Goal: Task Accomplishment & Management: Use online tool/utility

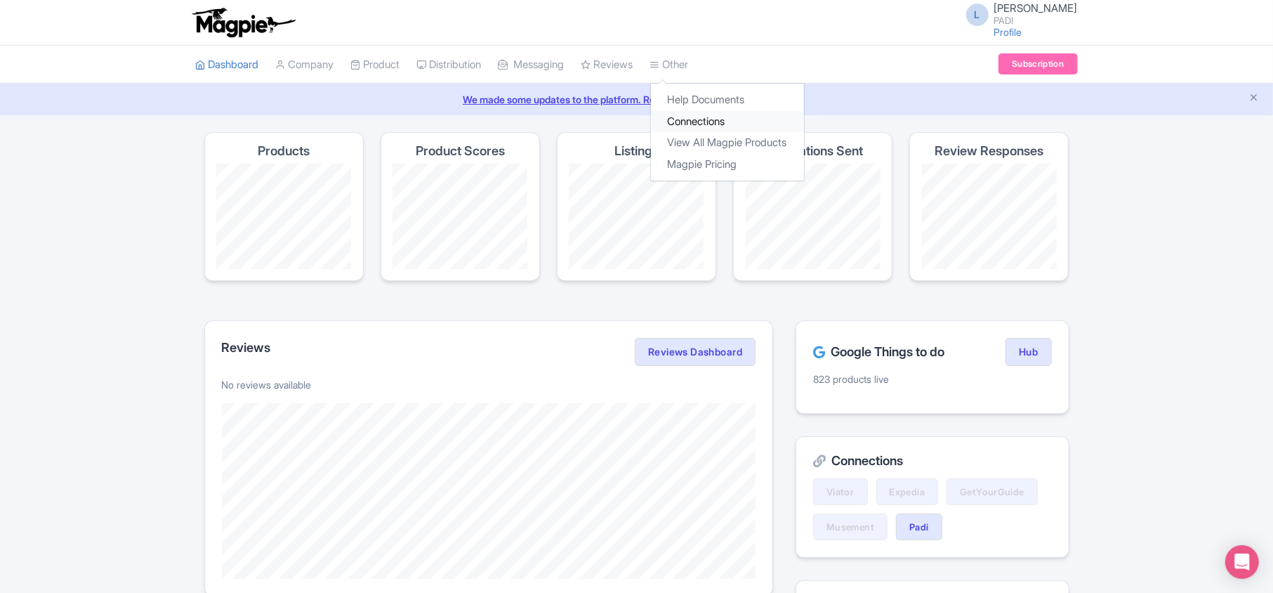
click at [708, 119] on link "Connections" at bounding box center [727, 122] width 153 height 22
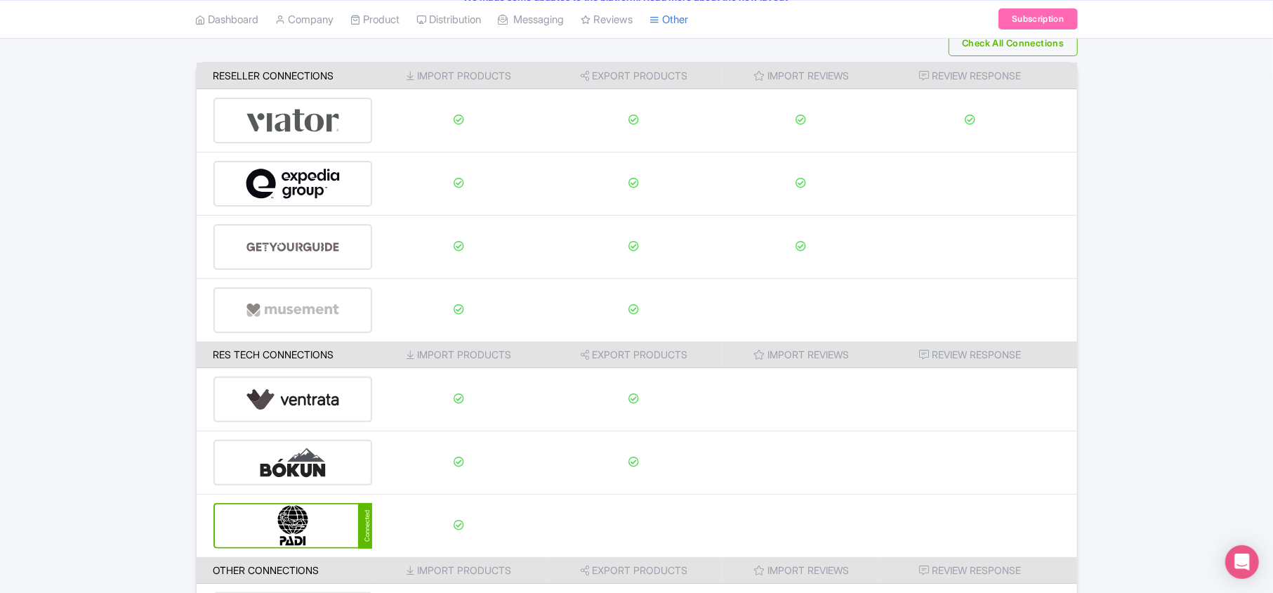
scroll to position [220, 0]
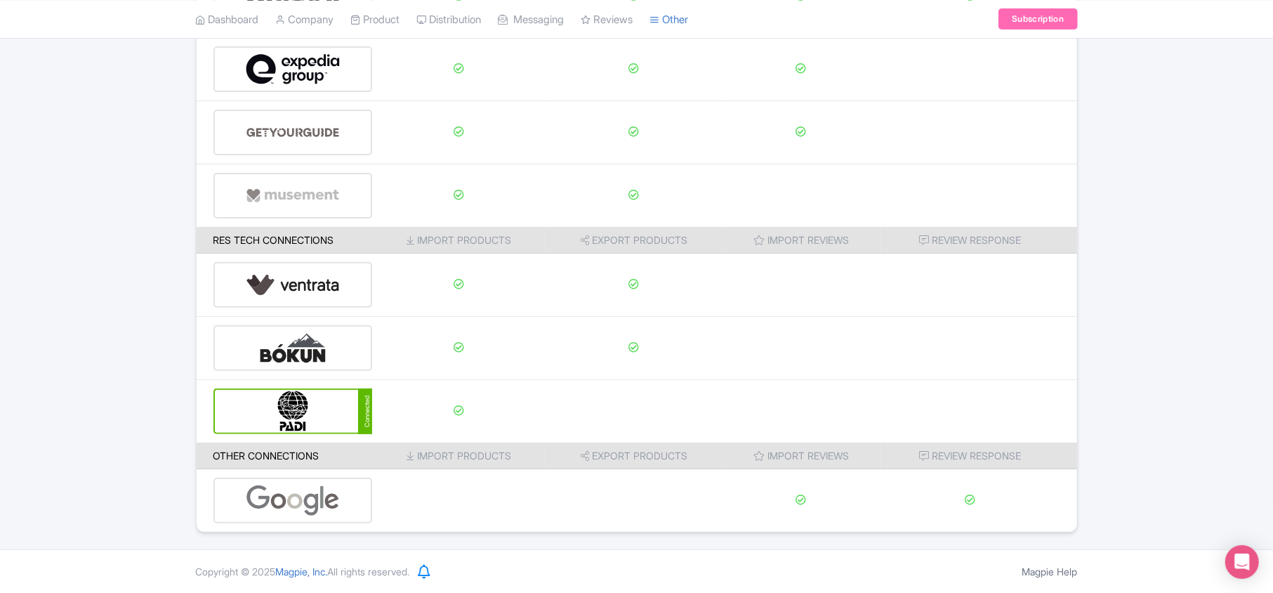
click at [304, 416] on img at bounding box center [293, 411] width 95 height 43
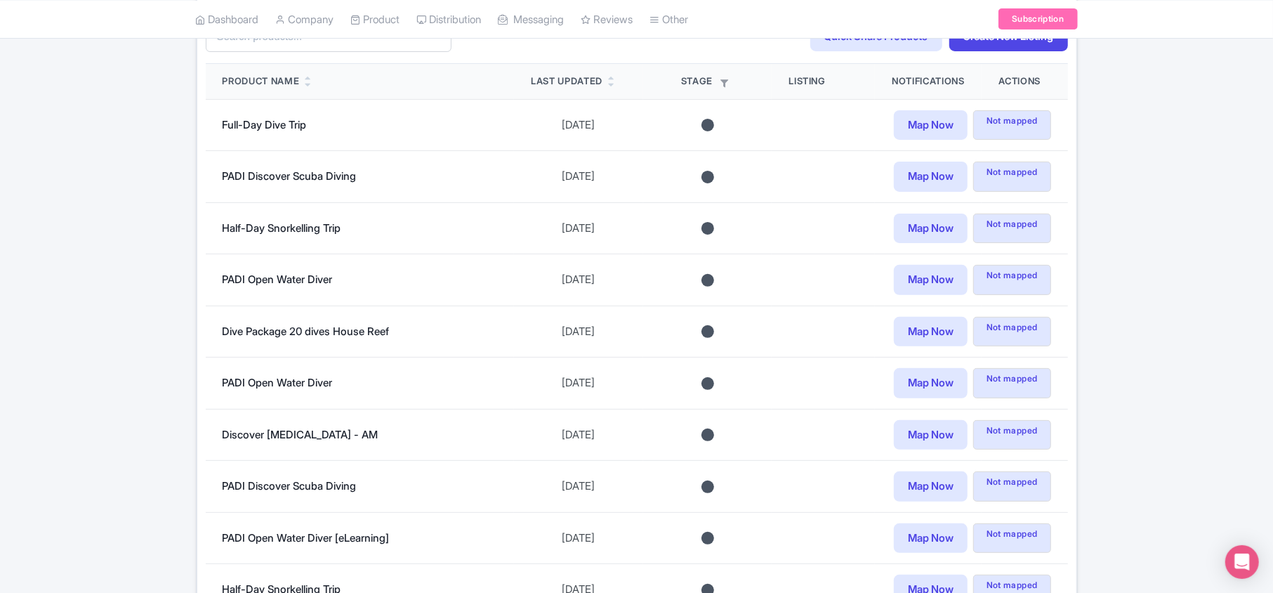
scroll to position [144, 0]
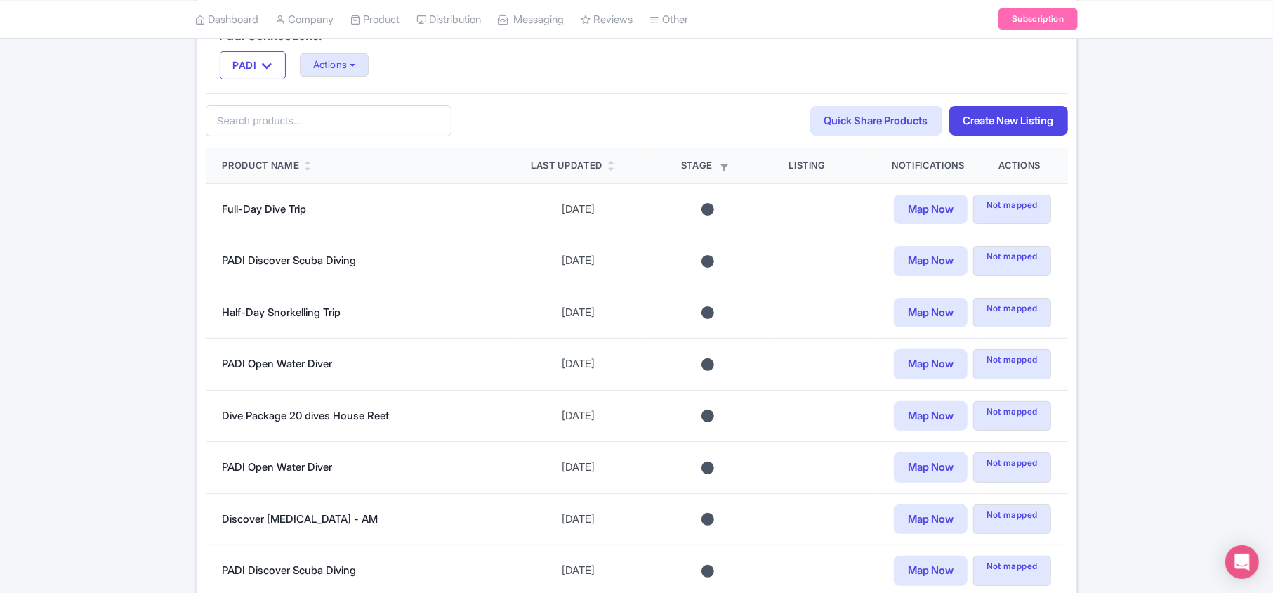
click at [723, 168] on icon "button" at bounding box center [725, 168] width 8 height 8
click at [618, 208] on label "Unmapped" at bounding box center [647, 206] width 58 height 15
click at [618, 208] on input "Unmapped" at bounding box center [622, 203] width 9 height 9
checkbox input "true"
click at [616, 241] on input "Apply Filter" at bounding box center [635, 239] width 76 height 21
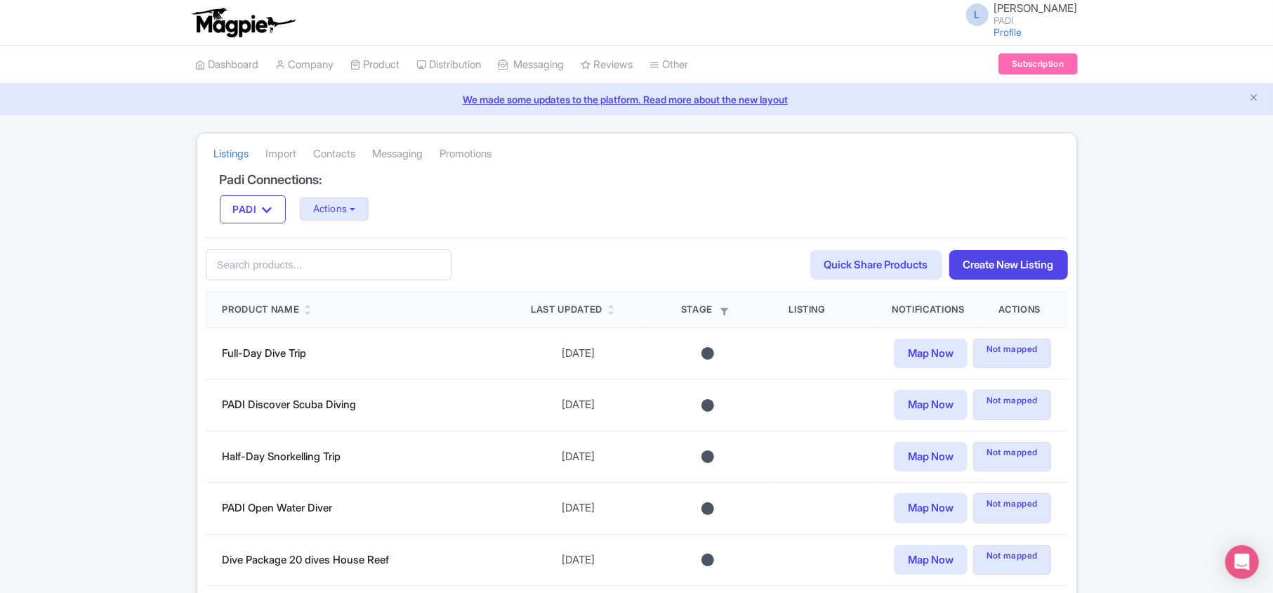
click at [722, 315] on icon "button" at bounding box center [725, 311] width 8 height 8
click at [628, 338] on label "Mapped" at bounding box center [639, 332] width 43 height 15
click at [628, 333] on input "Mapped" at bounding box center [622, 328] width 9 height 9
checkbox input "true"
click at [618, 355] on label "Unmapped" at bounding box center [647, 350] width 58 height 15
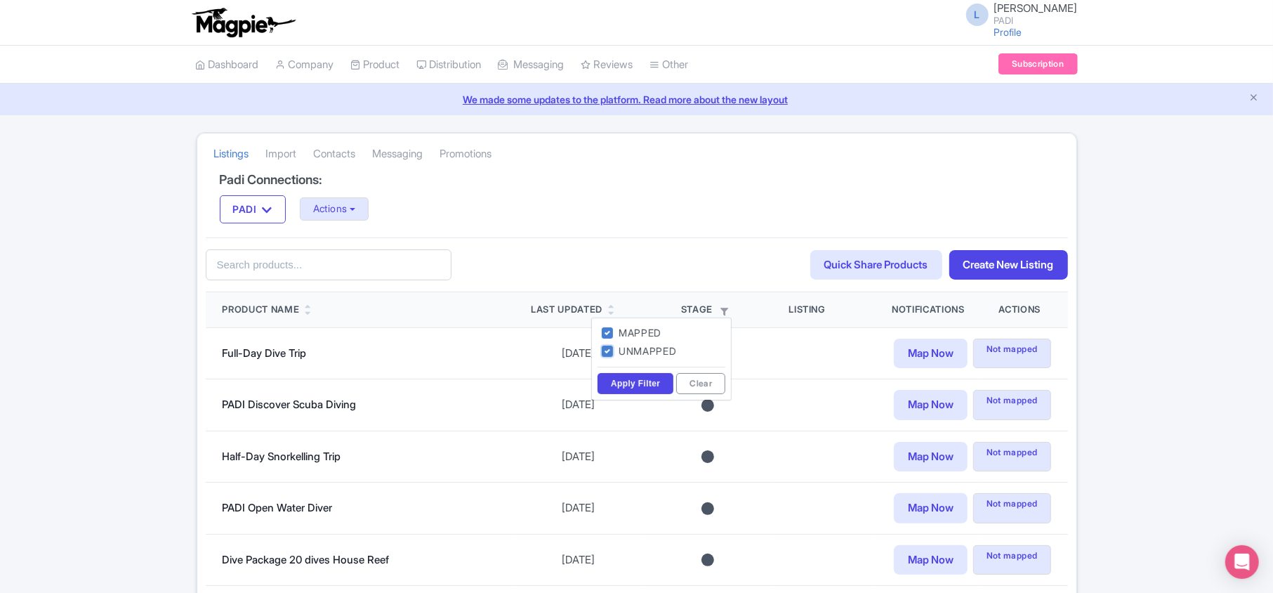
click at [618, 352] on input "Unmapped" at bounding box center [622, 347] width 9 height 9
checkbox input "false"
click at [625, 380] on input "Apply Filter" at bounding box center [635, 383] width 76 height 21
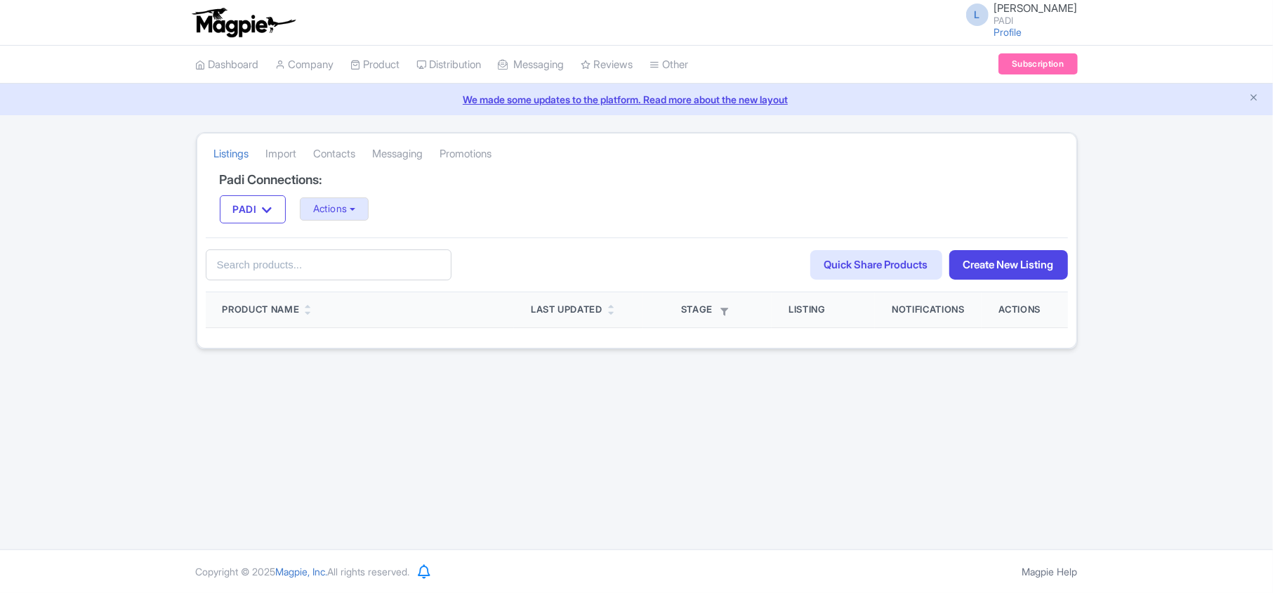
click at [720, 309] on icon "button" at bounding box center [724, 311] width 8 height 8
click at [635, 357] on label "Unmapped" at bounding box center [647, 350] width 58 height 15
click at [628, 352] on input "Unmapped" at bounding box center [622, 347] width 9 height 9
checkbox input "true"
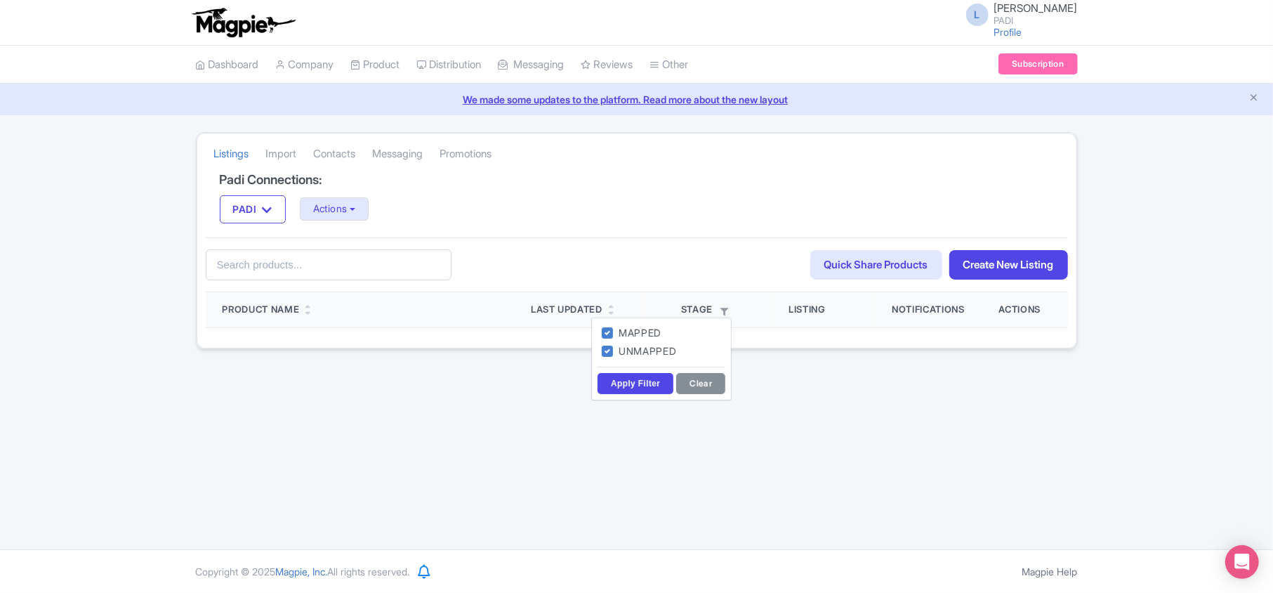
click at [702, 388] on button "Clear" at bounding box center [700, 383] width 49 height 21
checkbox input "false"
click at [754, 327] on th "Stage Mapped Unmapped Apply Filter Clear" at bounding box center [707, 309] width 129 height 35
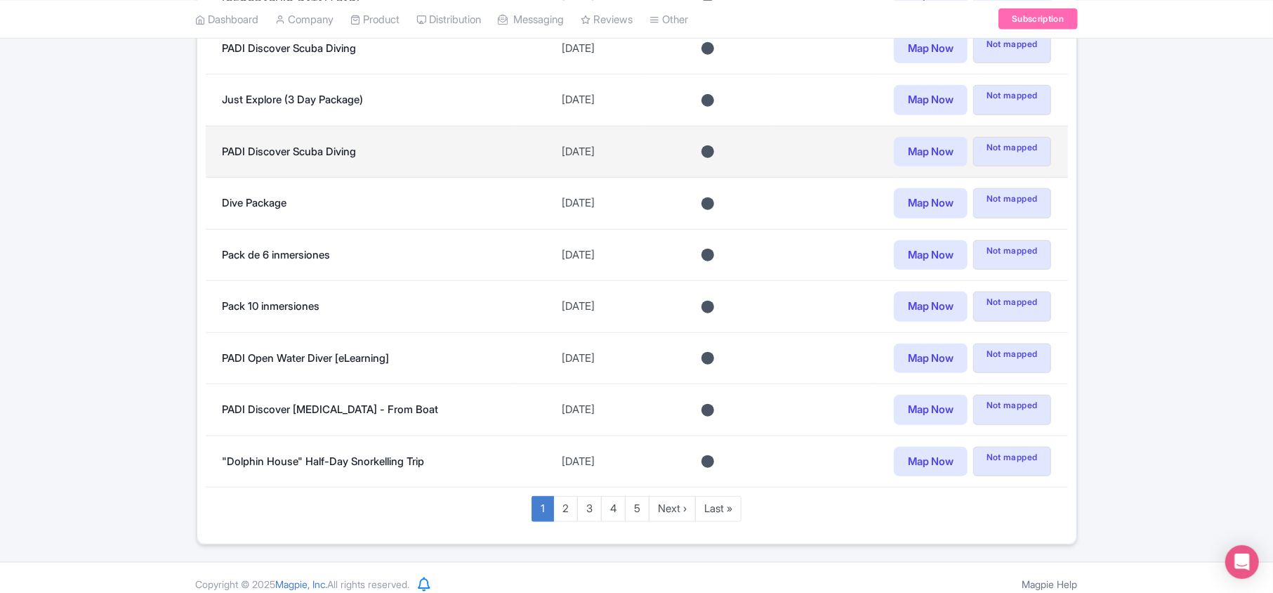
scroll to position [893, 0]
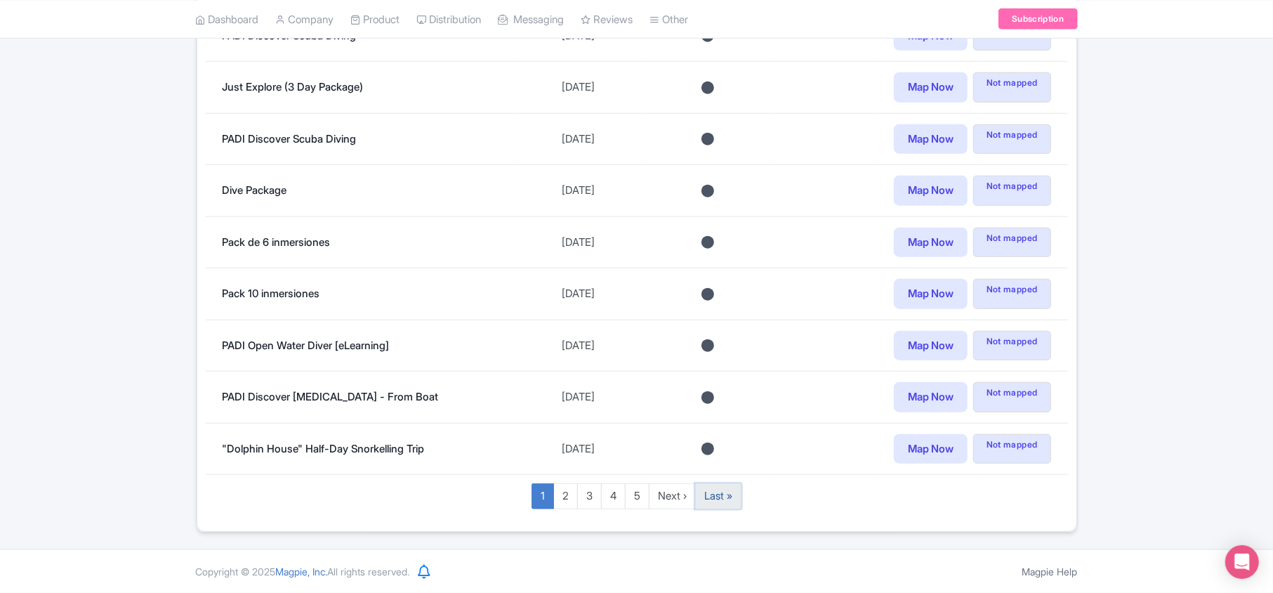
click at [711, 501] on link "Last »" at bounding box center [718, 496] width 46 height 26
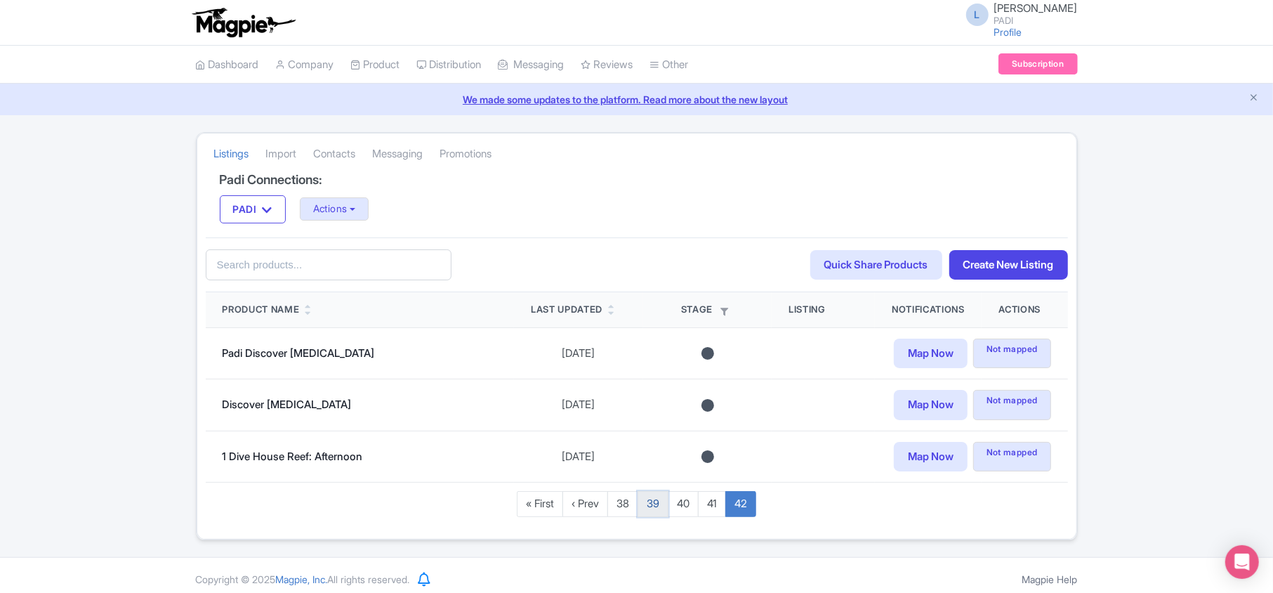
click at [643, 511] on link "39" at bounding box center [652, 504] width 31 height 26
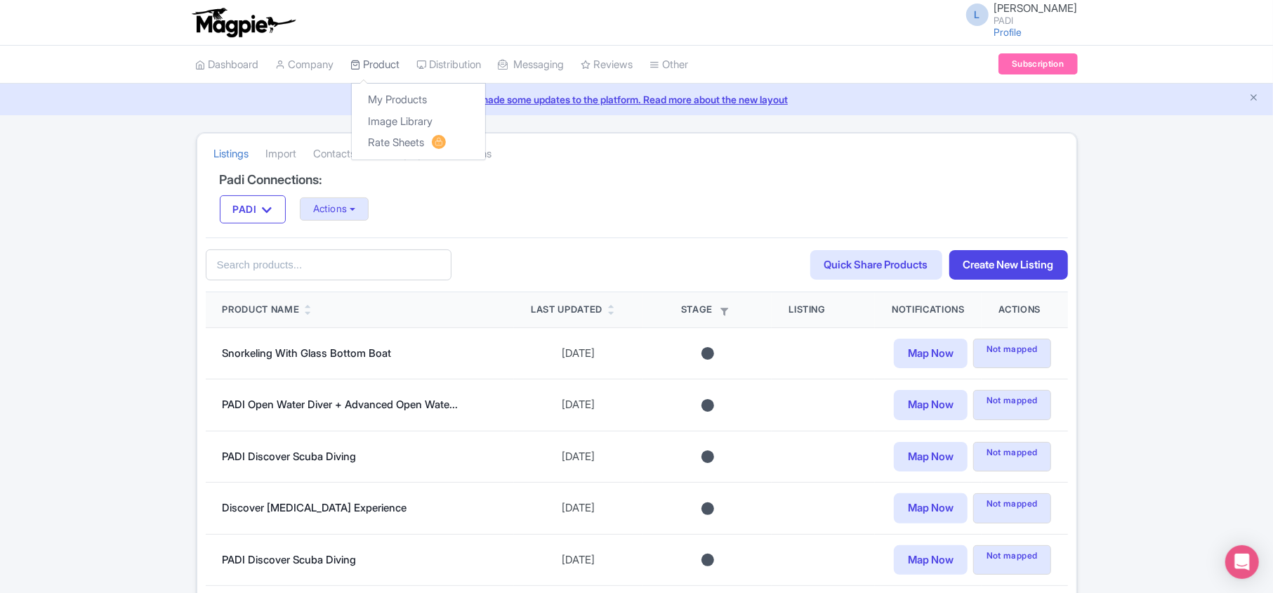
click at [379, 69] on link "Product" at bounding box center [375, 65] width 49 height 39
click at [389, 102] on link "My Products" at bounding box center [418, 100] width 133 height 22
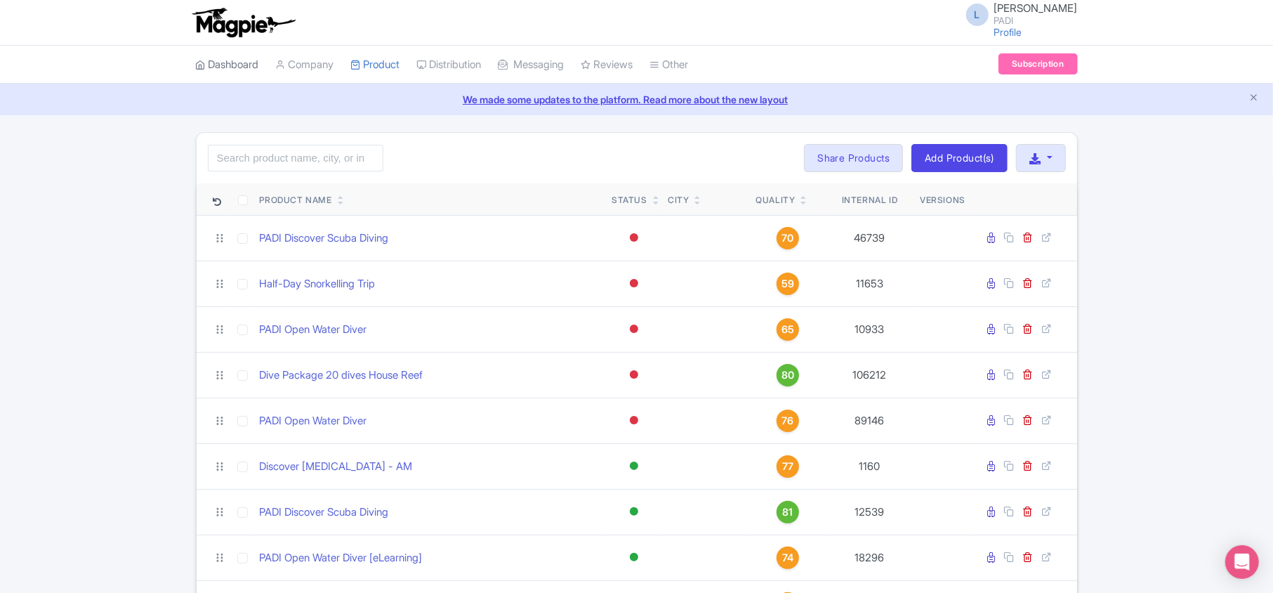
click at [212, 69] on link "Dashboard" at bounding box center [227, 65] width 63 height 39
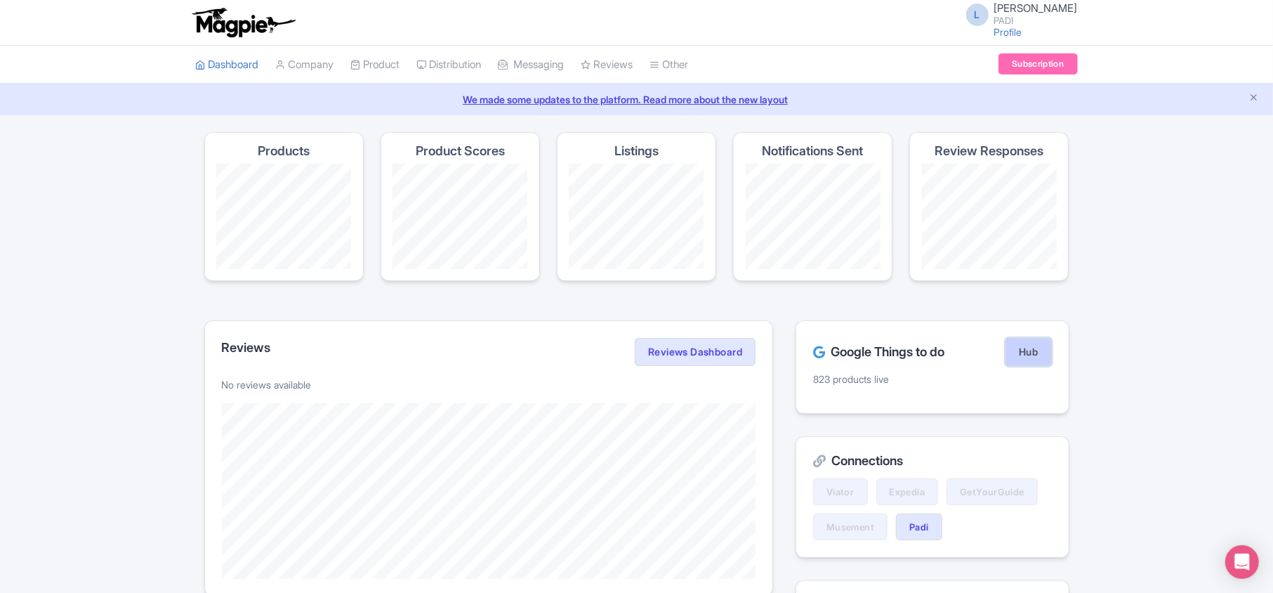
click at [1032, 350] on link "Hub" at bounding box center [1028, 352] width 46 height 28
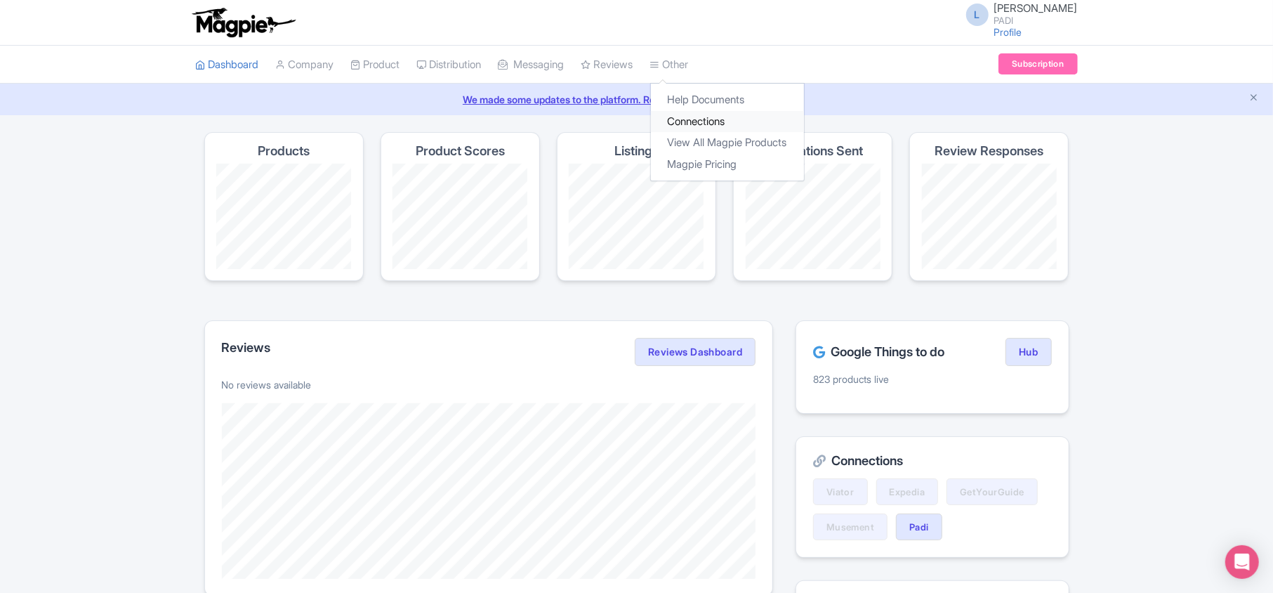
click at [709, 126] on link "Connections" at bounding box center [727, 122] width 153 height 22
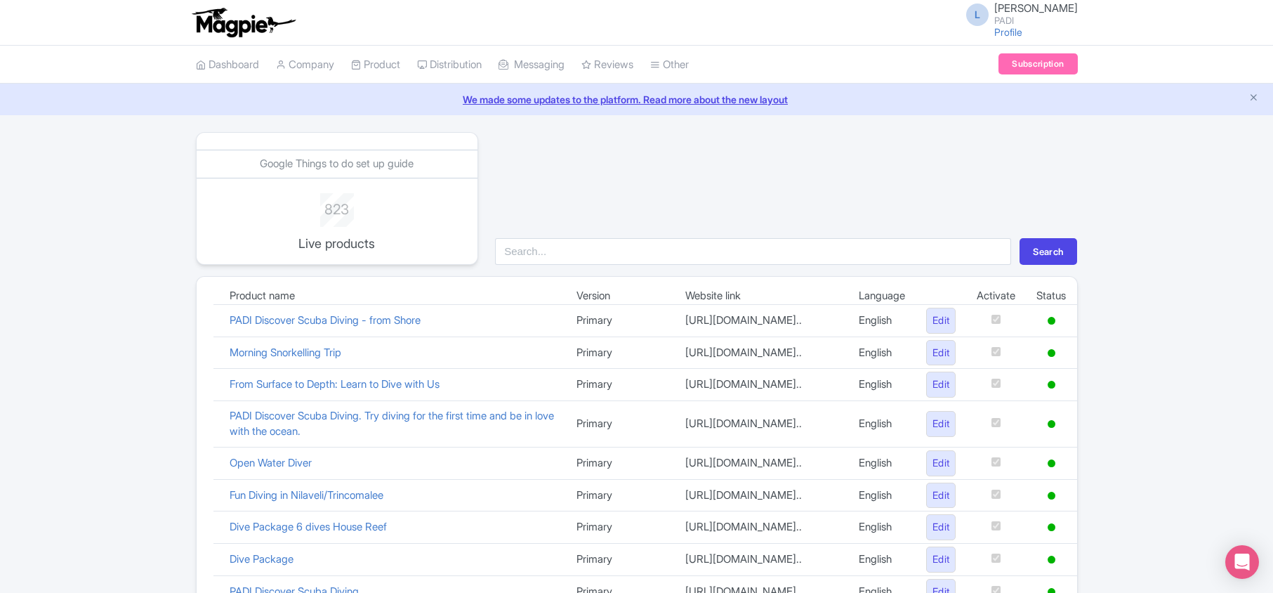
scroll to position [969, 0]
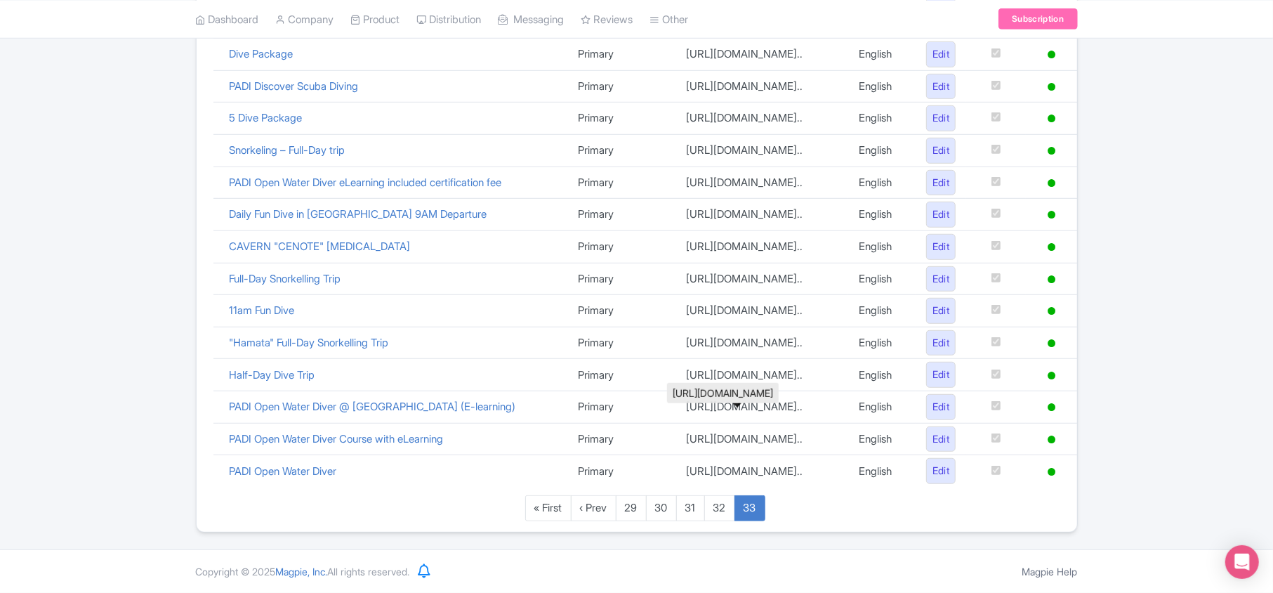
scroll to position [891, 0]
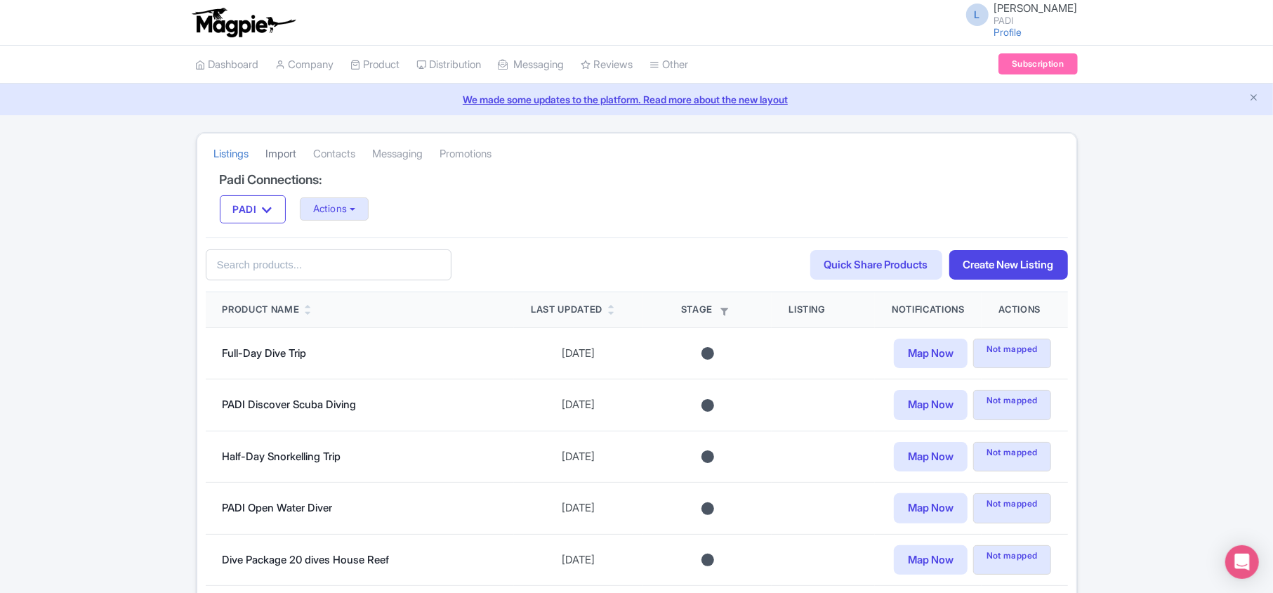
click at [290, 152] on link "Import" at bounding box center [281, 154] width 31 height 39
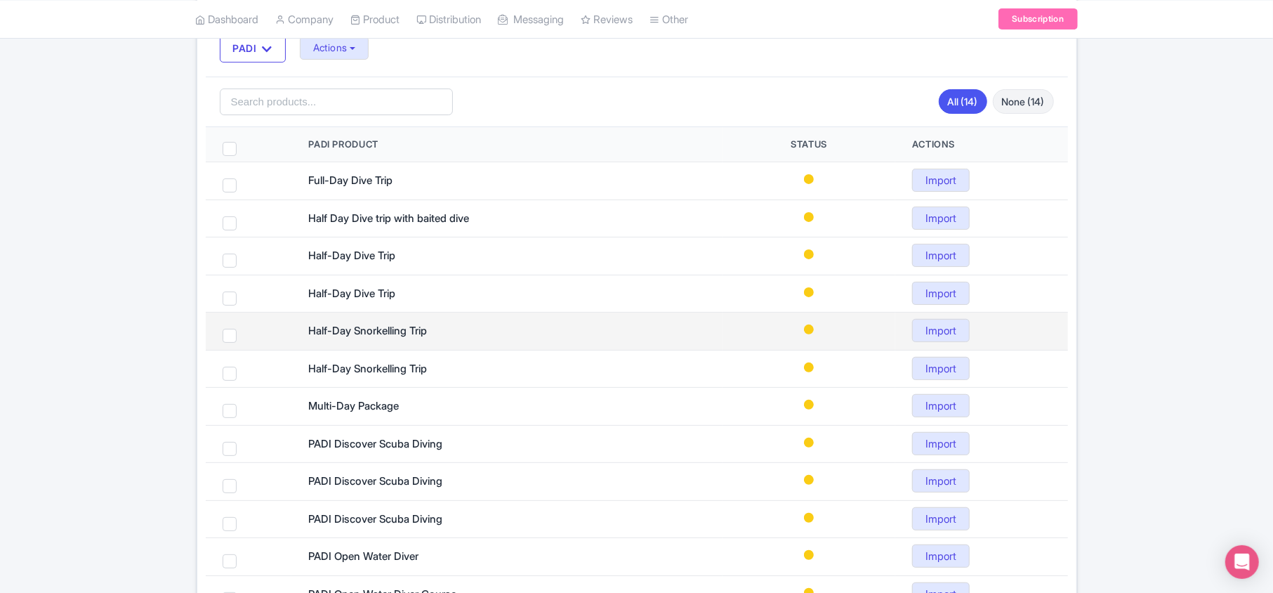
scroll to position [156, 0]
